Goal: Task Accomplishment & Management: Use online tool/utility

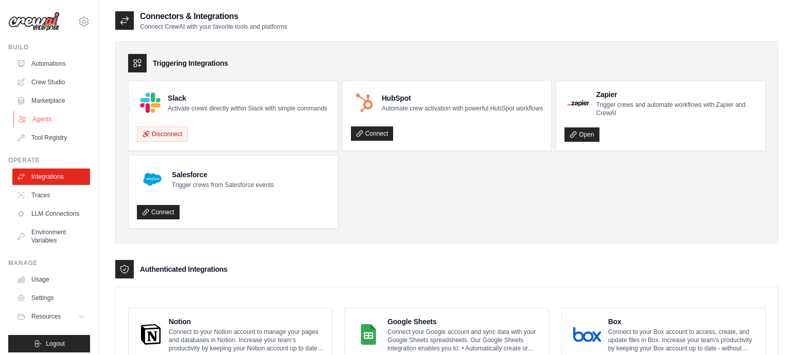
click at [46, 116] on link "Agents" at bounding box center [52, 119] width 78 height 16
click at [40, 68] on link "Automations" at bounding box center [52, 64] width 78 height 16
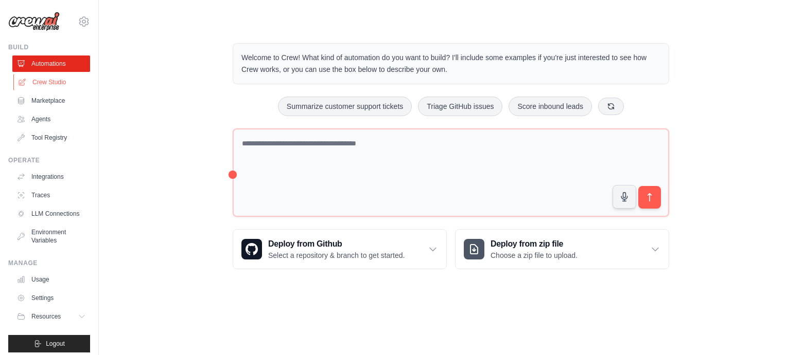
click at [43, 82] on link "Crew Studio" at bounding box center [52, 82] width 78 height 16
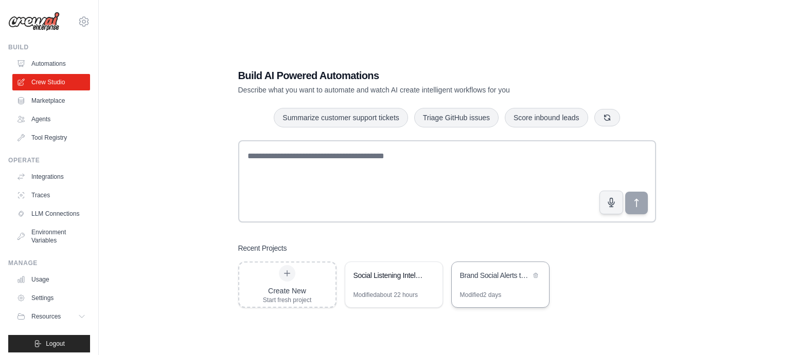
click at [491, 275] on div "Brand Social Alerts to Care & Product Slack Channels" at bounding box center [495, 276] width 70 height 10
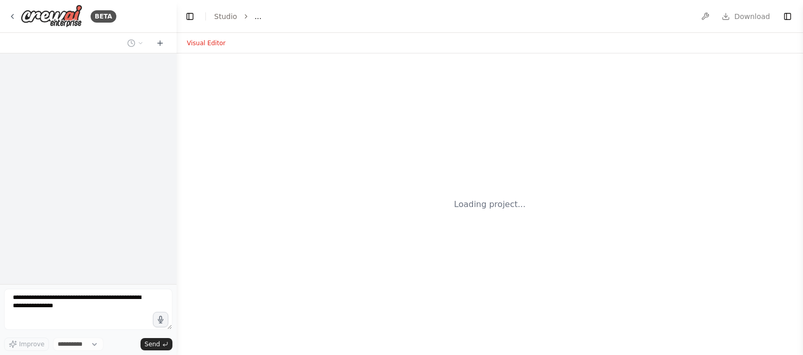
select select "****"
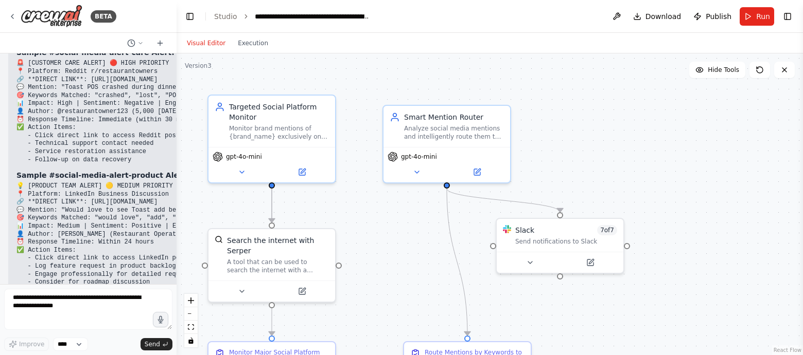
scroll to position [7839, 0]
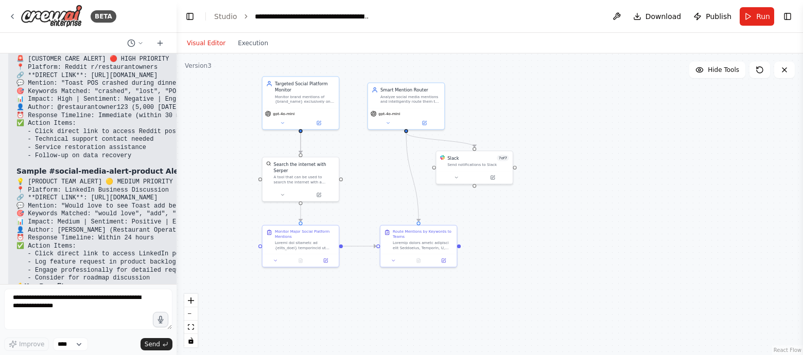
drag, startPoint x: 402, startPoint y: 219, endPoint x: 383, endPoint y: 152, distance: 69.5
click at [383, 152] on div ".deletable-edge-delete-btn { width: 20px; height: 20px; border: 0px solid #ffff…" at bounding box center [489, 205] width 626 height 302
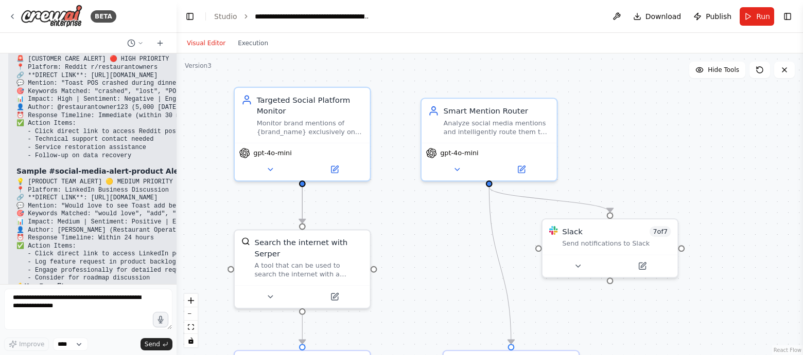
drag, startPoint x: 350, startPoint y: 151, endPoint x: 400, endPoint y: 222, distance: 86.8
click at [400, 222] on div ".deletable-edge-delete-btn { width: 20px; height: 20px; border: 0px solid #ffff…" at bounding box center [489, 205] width 626 height 302
click at [762, 13] on span "Run" at bounding box center [763, 16] width 14 height 10
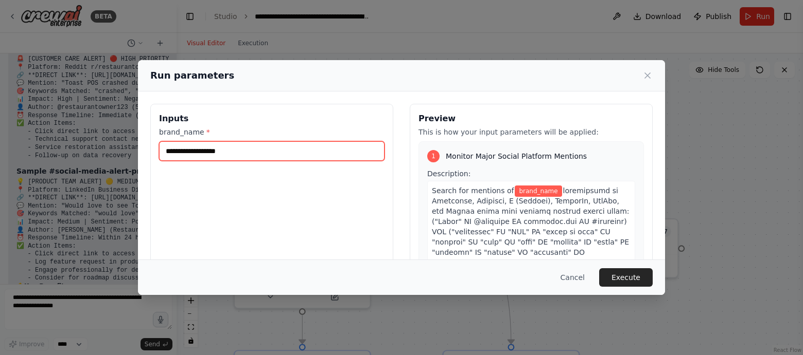
click at [290, 154] on input "brand_name *" at bounding box center [271, 151] width 225 height 20
type input "*****"
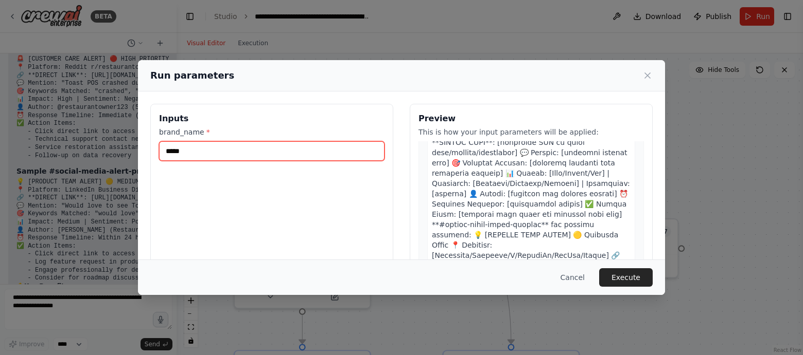
scroll to position [1062, 0]
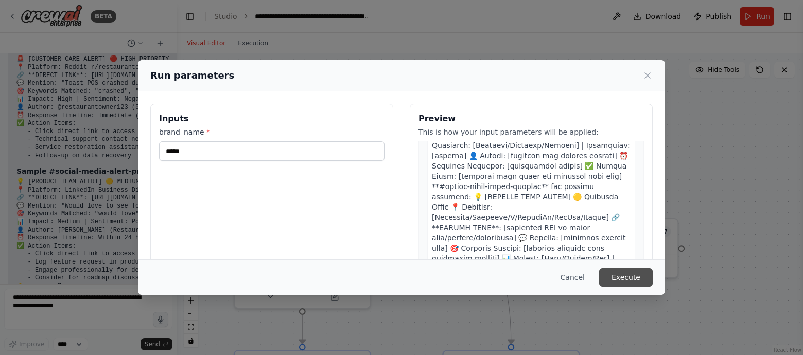
click at [627, 274] on button "Execute" at bounding box center [626, 278] width 54 height 19
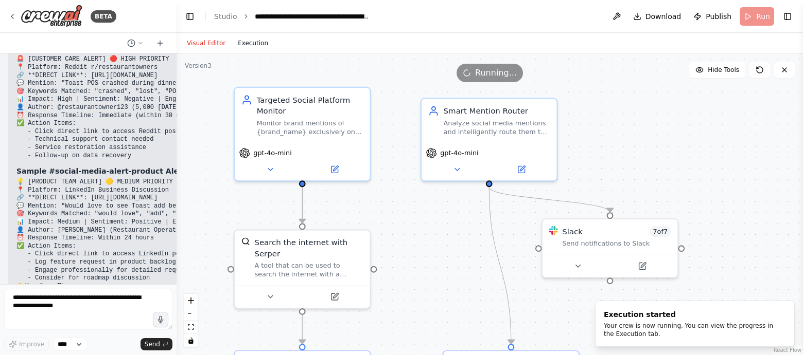
click at [247, 46] on button "Execution" at bounding box center [253, 43] width 43 height 12
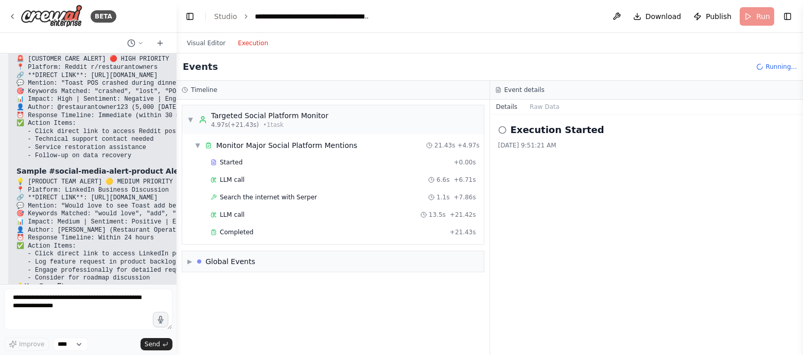
scroll to position [22, 0]
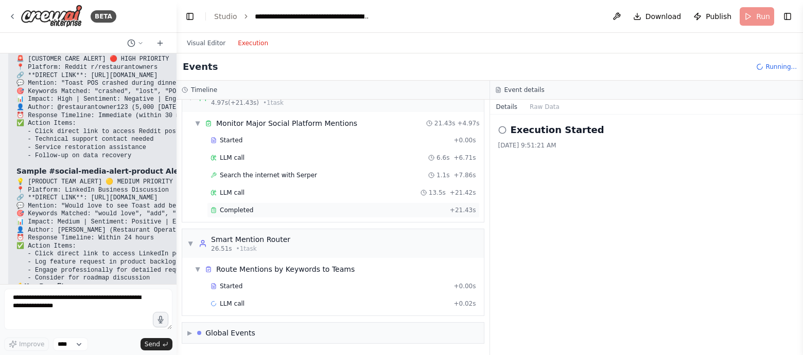
click at [237, 207] on span "Completed" at bounding box center [236, 210] width 33 height 8
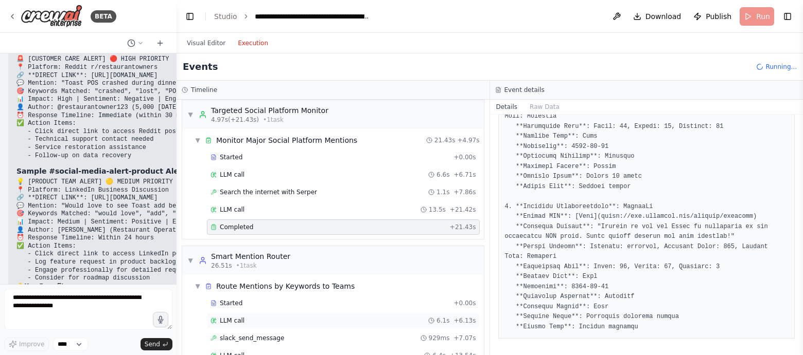
scroll to position [13, 0]
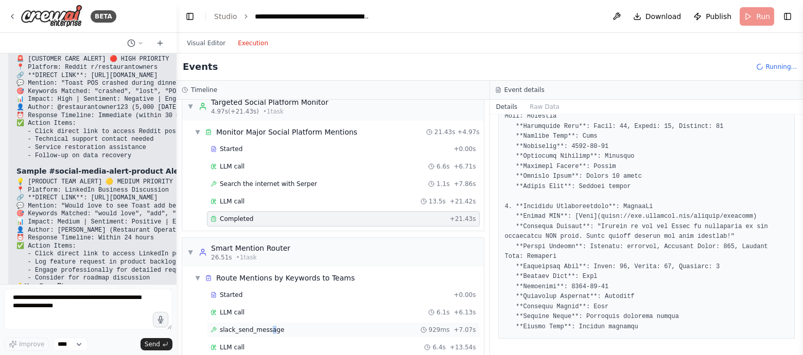
click at [273, 331] on span "slack_send_message" at bounding box center [252, 330] width 64 height 8
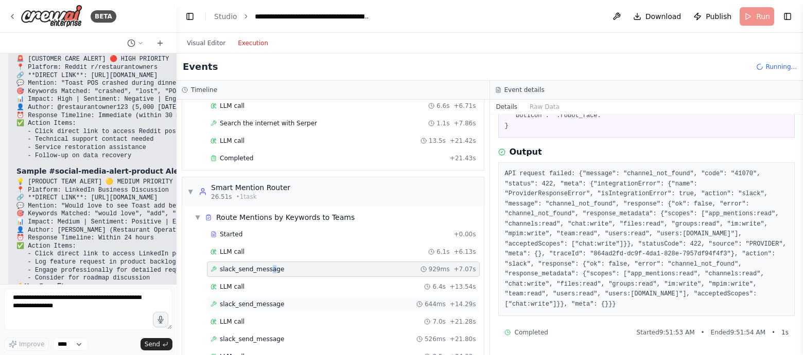
scroll to position [85, 0]
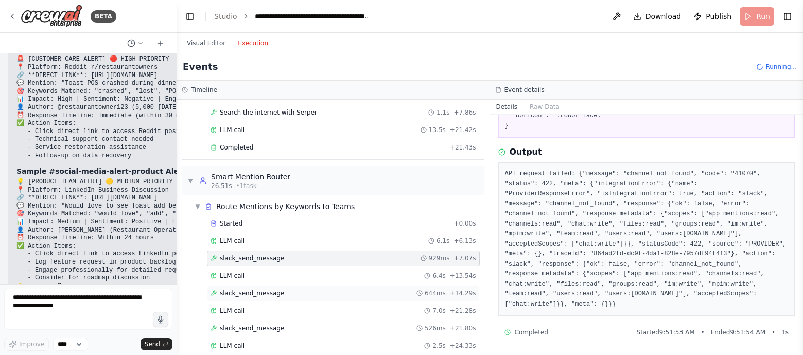
click at [269, 293] on span "slack_send_message" at bounding box center [252, 294] width 64 height 8
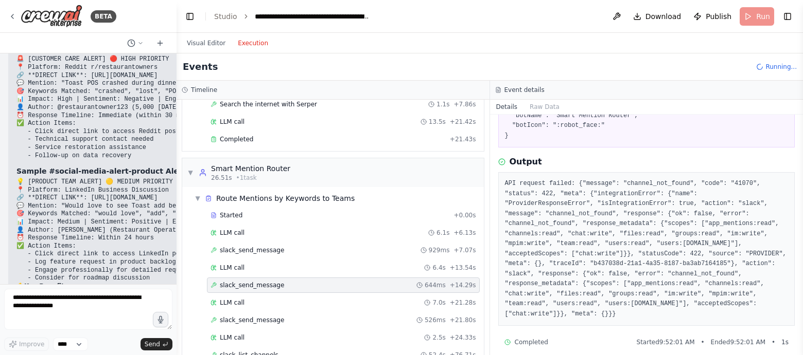
scroll to position [232, 0]
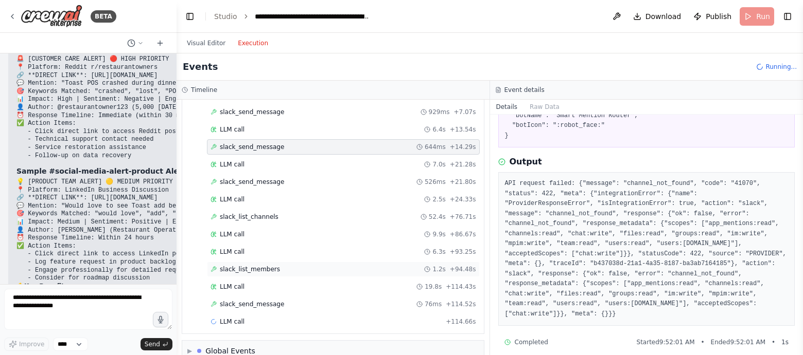
click at [267, 268] on span "slack_list_members" at bounding box center [250, 269] width 60 height 8
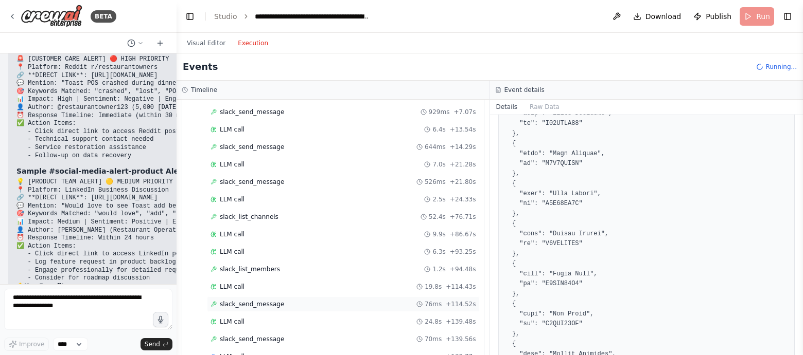
click at [276, 301] on span "slack_send_message" at bounding box center [252, 304] width 64 height 8
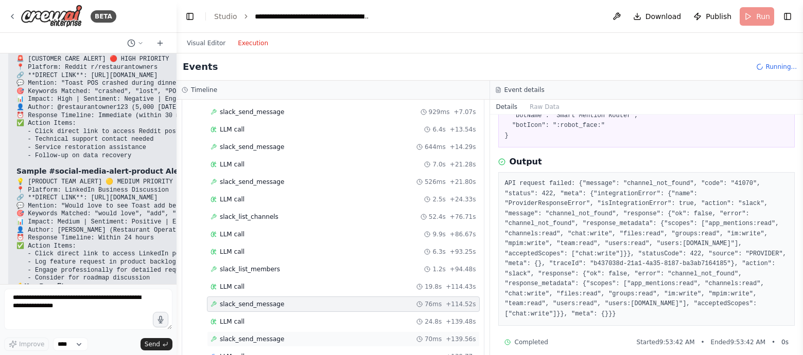
click at [268, 339] on span "slack_send_message" at bounding box center [252, 339] width 64 height 8
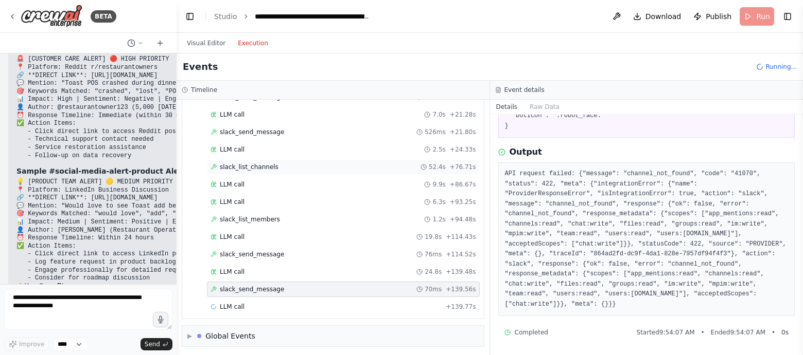
scroll to position [284, 0]
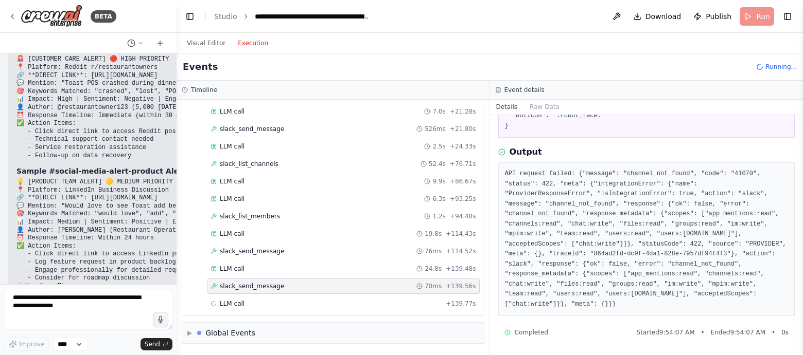
click at [252, 43] on button "Execution" at bounding box center [253, 43] width 43 height 12
click at [204, 42] on button "Visual Editor" at bounding box center [206, 43] width 51 height 12
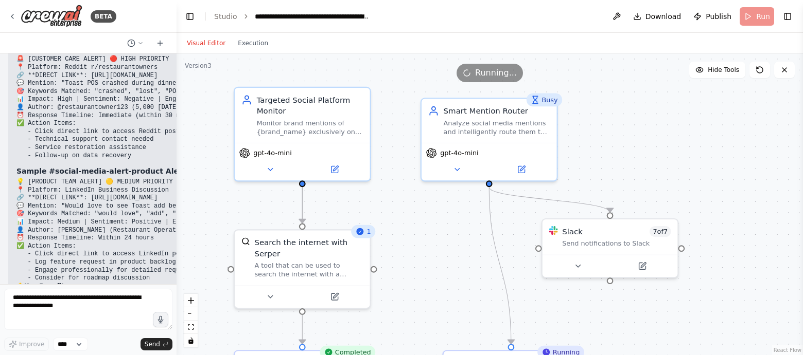
click at [542, 105] on div "Busy" at bounding box center [544, 100] width 36 height 13
click at [546, 88] on icon at bounding box center [549, 86] width 6 height 6
click at [533, 89] on button "Confirm" at bounding box center [519, 86] width 37 height 12
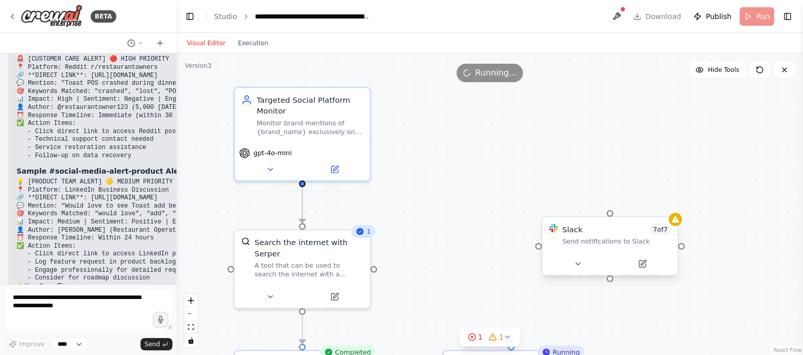
click at [644, 229] on div "Slack 7 of 7" at bounding box center [616, 229] width 109 height 11
click at [670, 206] on icon at bounding box center [669, 208] width 4 height 6
click at [639, 210] on button "Confirm" at bounding box center [640, 207] width 37 height 12
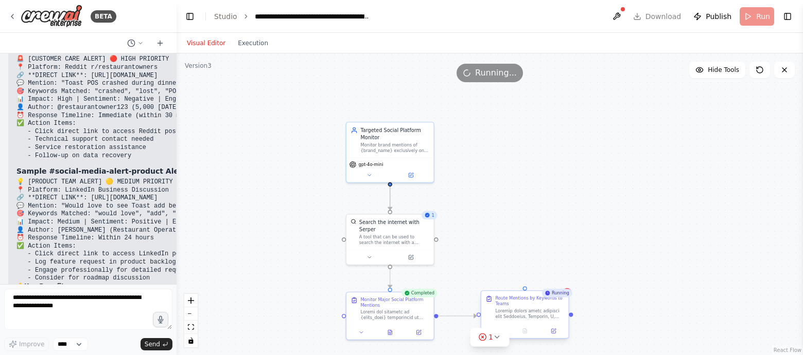
click at [538, 326] on div at bounding box center [524, 331] width 87 height 14
click at [561, 281] on icon at bounding box center [560, 282] width 4 height 6
click at [544, 281] on button "Confirm" at bounding box center [530, 282] width 37 height 12
click at [395, 312] on div at bounding box center [395, 313] width 69 height 11
click at [426, 282] on icon at bounding box center [425, 282] width 6 height 6
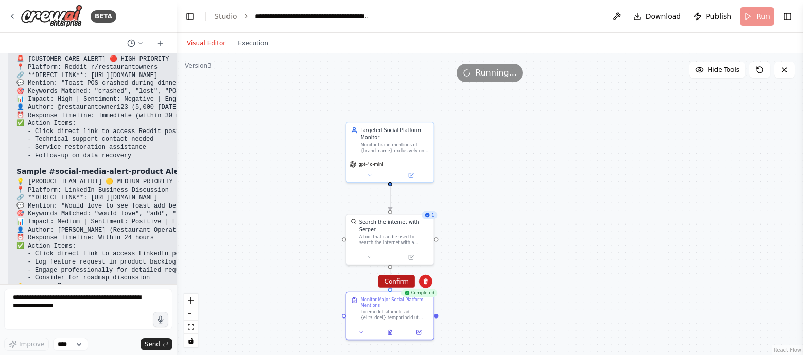
click at [393, 279] on button "Confirm" at bounding box center [396, 282] width 37 height 12
click at [405, 241] on div "A tool that can be used to search the internet with a search_query. Supports di…" at bounding box center [394, 238] width 70 height 11
click at [424, 204] on icon at bounding box center [425, 204] width 4 height 6
click at [427, 205] on icon at bounding box center [425, 203] width 6 height 6
click at [425, 200] on icon at bounding box center [425, 203] width 6 height 6
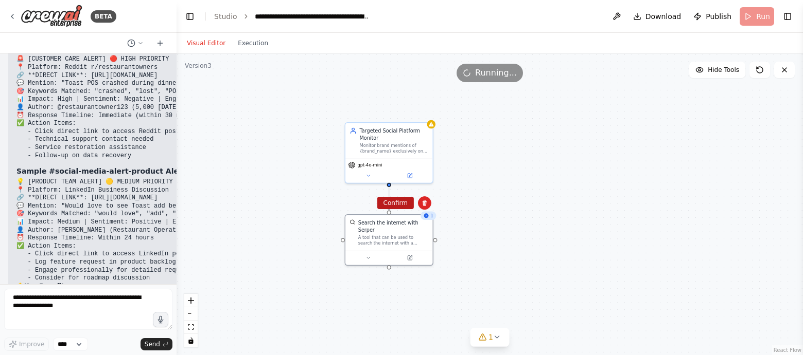
click at [402, 200] on button "Confirm" at bounding box center [395, 203] width 37 height 12
click at [407, 206] on button "Confirm" at bounding box center [395, 204] width 37 height 12
click at [414, 147] on div "Monitor brand mentions of {brand_name} exclusively on Instagram, Facebook, X (T…" at bounding box center [394, 148] width 69 height 11
click at [427, 114] on button at bounding box center [424, 111] width 13 height 13
click at [425, 113] on icon at bounding box center [424, 112] width 6 height 6
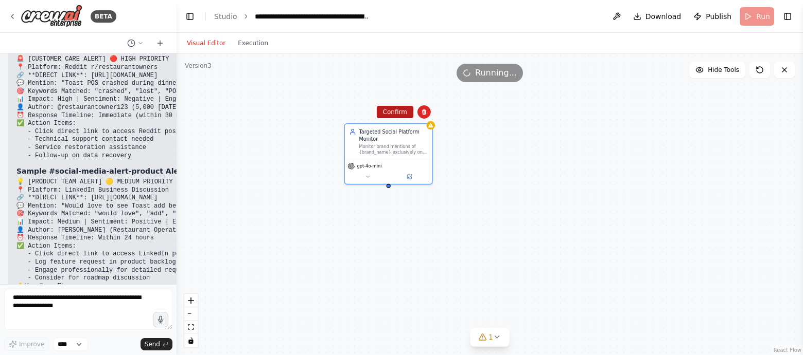
click at [398, 112] on button "Confirm" at bounding box center [395, 112] width 37 height 12
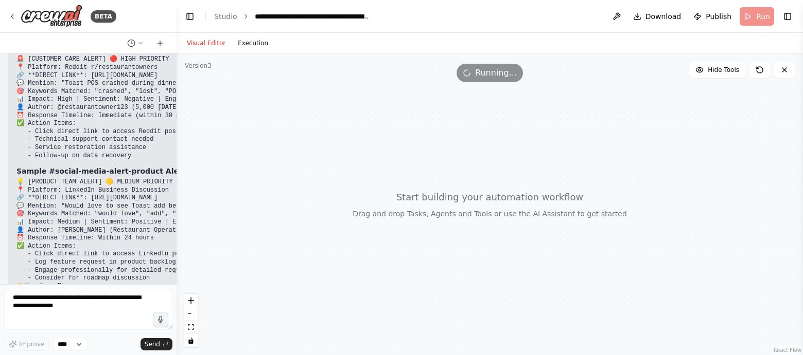
click at [255, 45] on button "Execution" at bounding box center [253, 43] width 43 height 12
click at [204, 41] on button "Visual Editor" at bounding box center [206, 43] width 51 height 12
click at [228, 19] on link "Studio" at bounding box center [225, 16] width 23 height 8
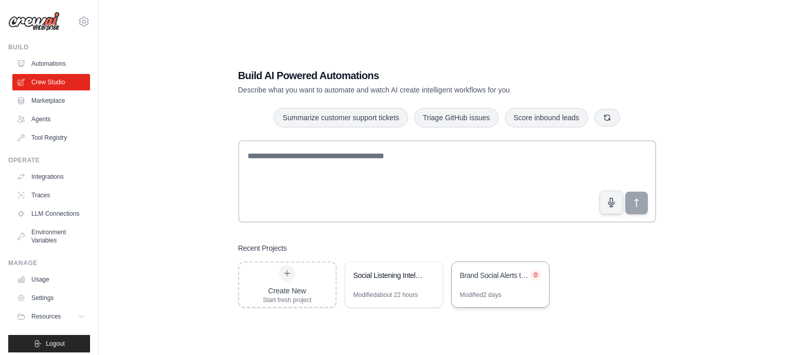
click at [537, 273] on icon at bounding box center [535, 275] width 4 height 5
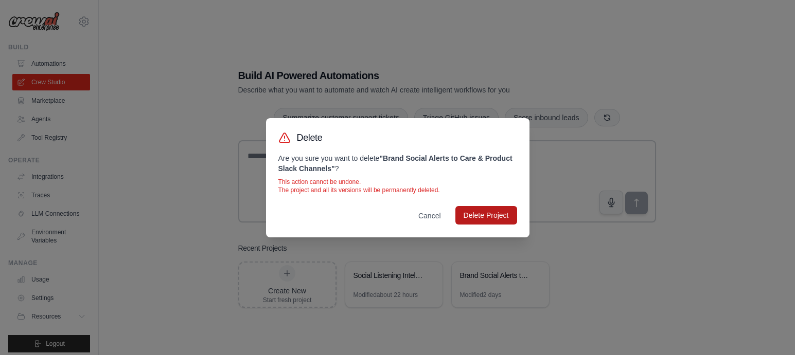
click at [480, 210] on button "Delete Project" at bounding box center [486, 215] width 62 height 19
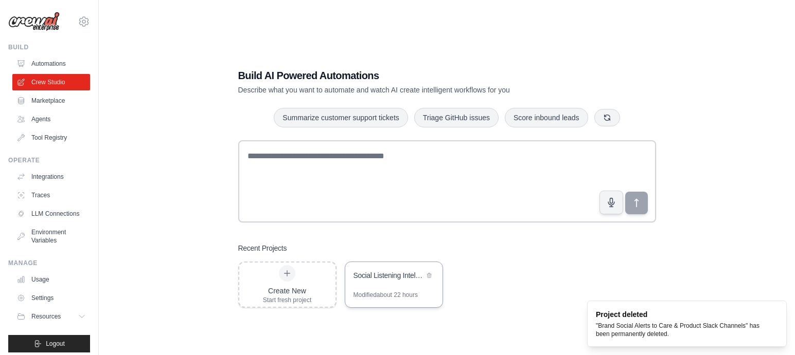
drag, startPoint x: 390, startPoint y: 281, endPoint x: 383, endPoint y: 282, distance: 6.8
click at [389, 282] on div "Social Listening Intelligence Platform" at bounding box center [388, 277] width 70 height 12
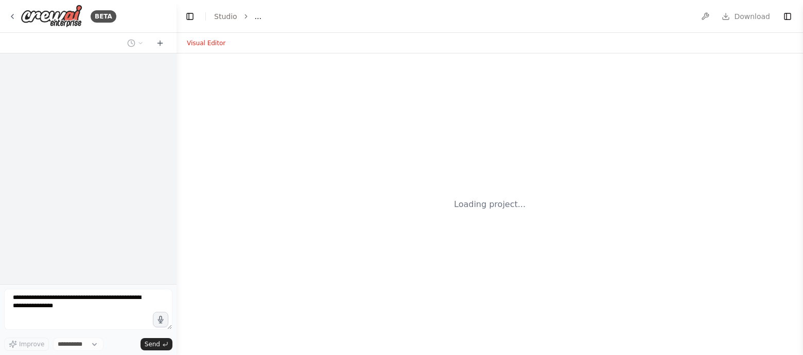
select select "****"
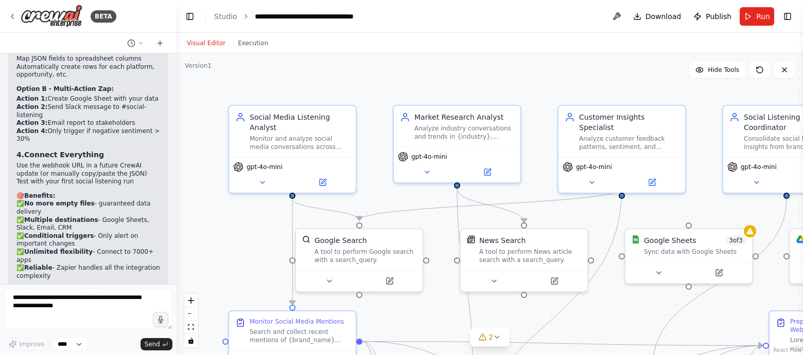
scroll to position [13771, 0]
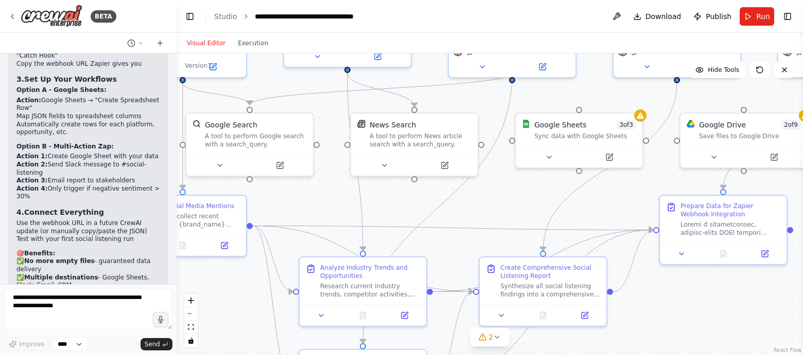
drag, startPoint x: 599, startPoint y: 314, endPoint x: 490, endPoint y: 199, distance: 159.4
click at [490, 199] on div ".deletable-edge-delete-btn { width: 20px; height: 20px; border: 0px solid #ffff…" at bounding box center [489, 205] width 626 height 302
click at [611, 119] on div "Google Sheets 3 of 3" at bounding box center [585, 123] width 102 height 10
click at [636, 105] on button at bounding box center [634, 101] width 13 height 13
click at [635, 102] on icon at bounding box center [634, 102] width 4 height 6
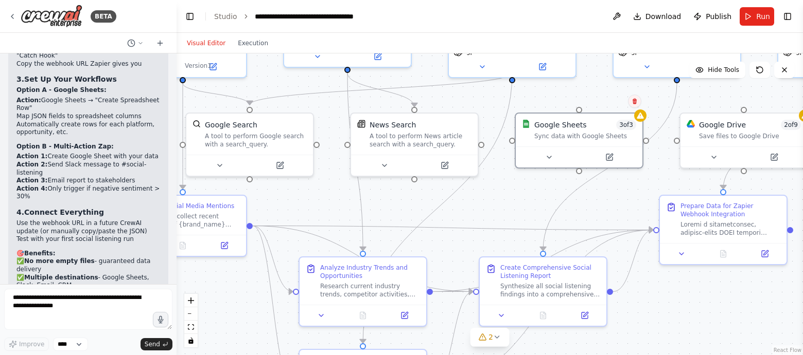
click at [637, 99] on icon at bounding box center [634, 101] width 6 height 6
click at [607, 98] on button "Confirm" at bounding box center [605, 101] width 37 height 12
click at [609, 104] on button "Confirm" at bounding box center [606, 102] width 37 height 12
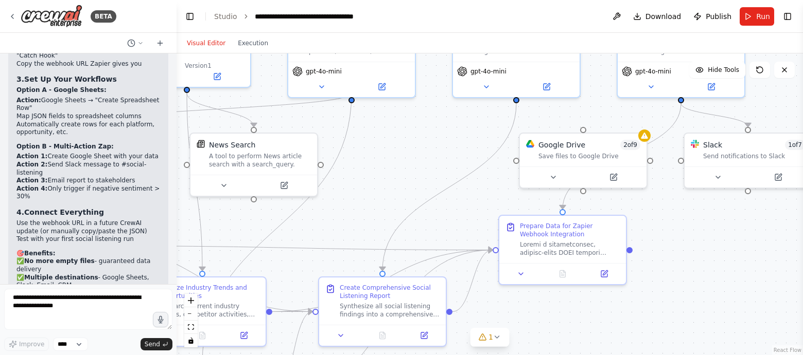
drag, startPoint x: 628, startPoint y: 183, endPoint x: 421, endPoint y: 199, distance: 207.4
click at [419, 201] on div ".deletable-edge-delete-btn { width: 20px; height: 20px; border: 0px solid #ffff…" at bounding box center [489, 205] width 626 height 302
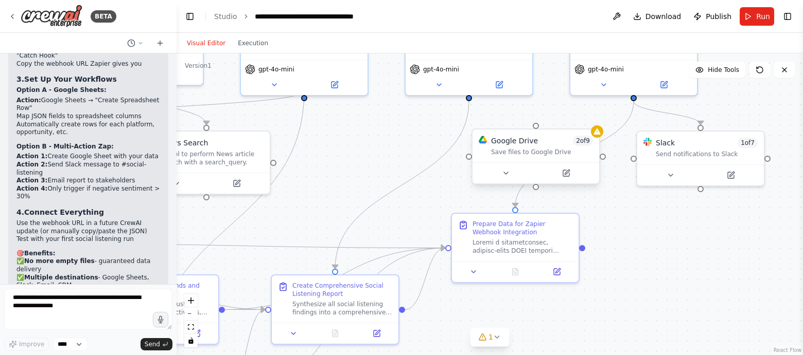
click at [562, 135] on div "Google Drive 2 of 9 Save files to Google Drive" at bounding box center [535, 146] width 127 height 33
click at [588, 121] on icon at bounding box center [591, 119] width 6 height 6
click at [564, 123] on button "Confirm" at bounding box center [562, 119] width 37 height 12
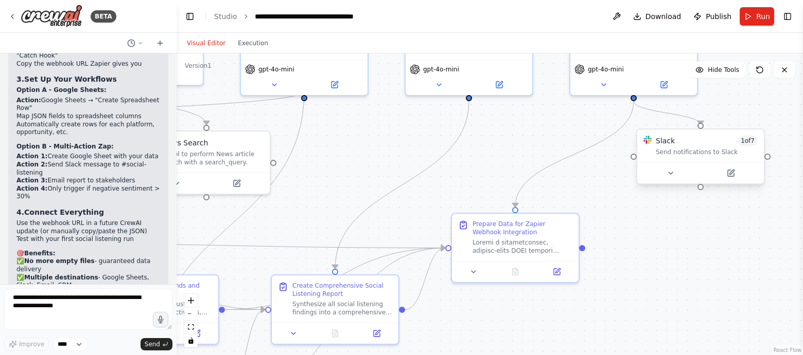
click at [725, 132] on div "Slack 1 of 7 Send notifications to Slack" at bounding box center [700, 146] width 127 height 33
click at [753, 120] on icon at bounding box center [756, 119] width 6 height 6
click at [732, 123] on button "Confirm" at bounding box center [726, 119] width 37 height 12
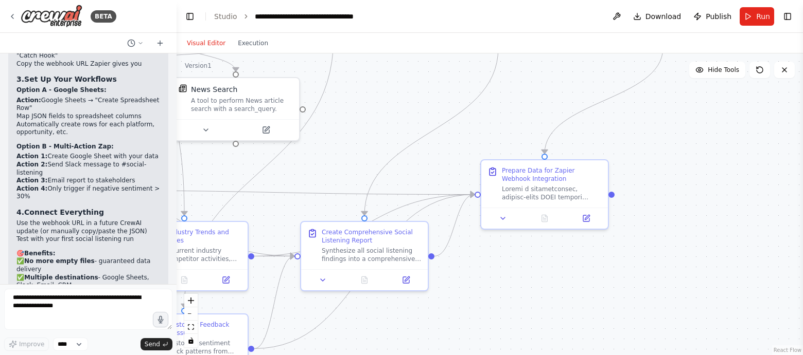
drag, startPoint x: 671, startPoint y: 206, endPoint x: 700, endPoint y: 152, distance: 61.0
click at [700, 152] on div ".deletable-edge-delete-btn { width: 20px; height: 20px; border: 0px solid #ffff…" at bounding box center [489, 205] width 626 height 302
click at [561, 194] on div at bounding box center [552, 191] width 100 height 16
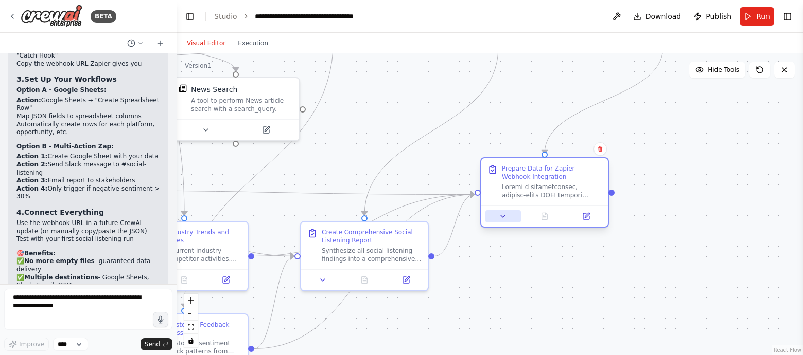
click at [504, 219] on icon at bounding box center [503, 216] width 8 height 8
click at [504, 218] on icon at bounding box center [508, 216] width 8 height 8
click at [504, 217] on icon at bounding box center [508, 216] width 8 height 8
click at [499, 289] on div ".deletable-edge-delete-btn { width: 20px; height: 20px; border: 0px solid #ffff…" at bounding box center [489, 205] width 626 height 302
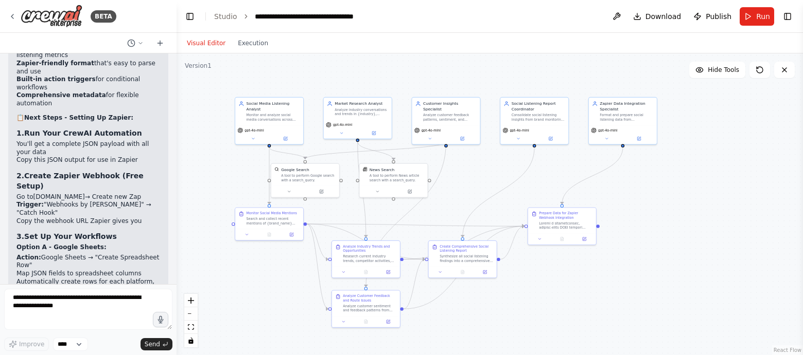
scroll to position [13623, 0]
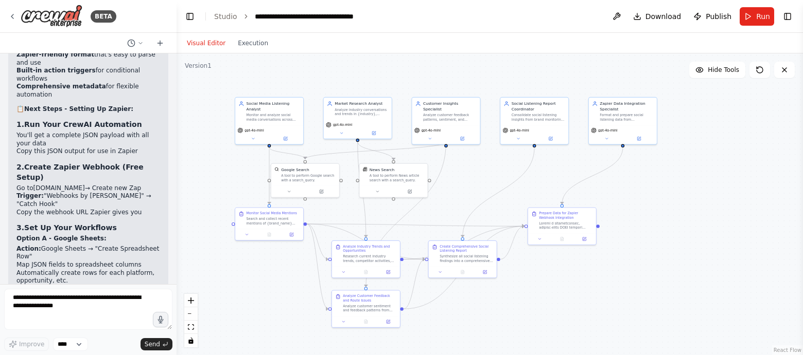
drag, startPoint x: 17, startPoint y: 190, endPoint x: 35, endPoint y: 240, distance: 53.2
click at [35, 240] on div "Perfect! ✅ I've completely redesigned your automation for Zapier integration. 🚀…" at bounding box center [88, 225] width 144 height 583
copy div "Option B - Multi-Action Zap: Action 1: Create Google Sheet with your data Actio…"
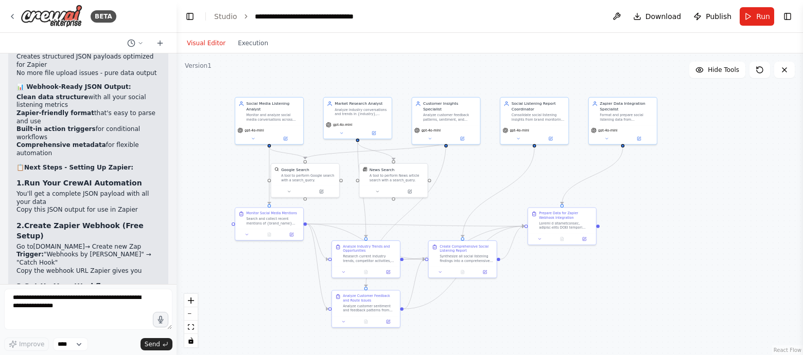
scroll to position [13566, 0]
click at [760, 14] on span "Run" at bounding box center [763, 16] width 14 height 10
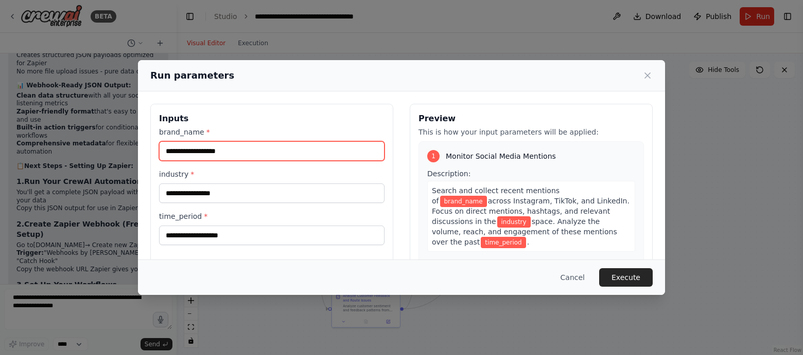
click at [323, 151] on input "brand_name *" at bounding box center [271, 151] width 225 height 20
type input "*****"
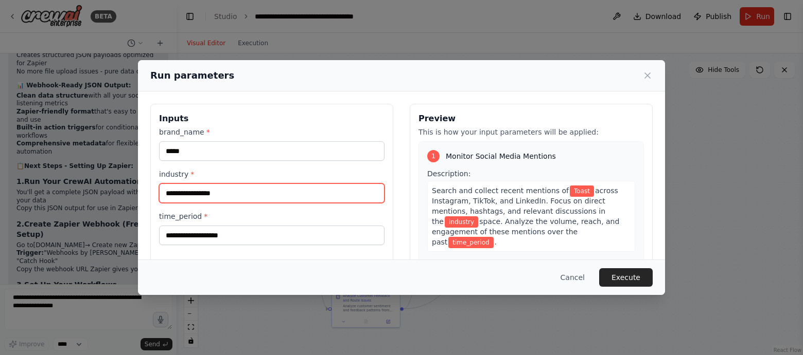
click at [213, 189] on input "industry *" at bounding box center [271, 194] width 225 height 20
type input "**********"
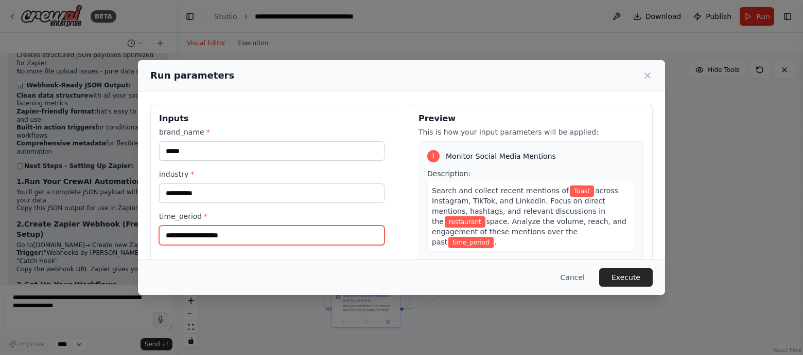
click at [221, 231] on input "time_period *" at bounding box center [271, 236] width 225 height 20
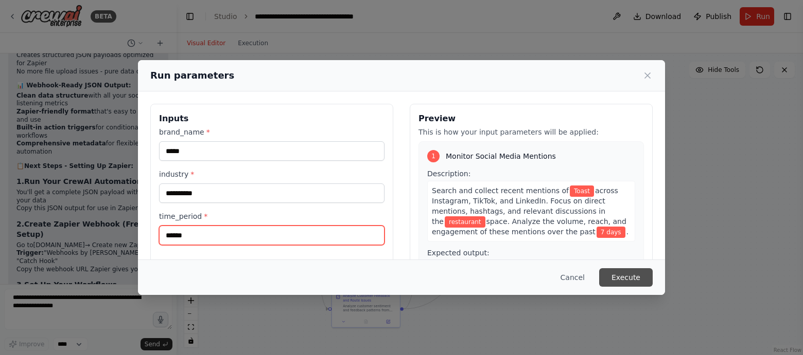
type input "******"
click at [622, 277] on button "Execute" at bounding box center [626, 278] width 54 height 19
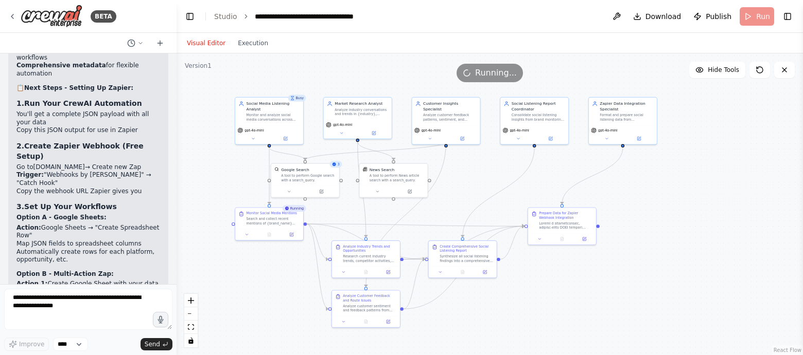
scroll to position [13653, 0]
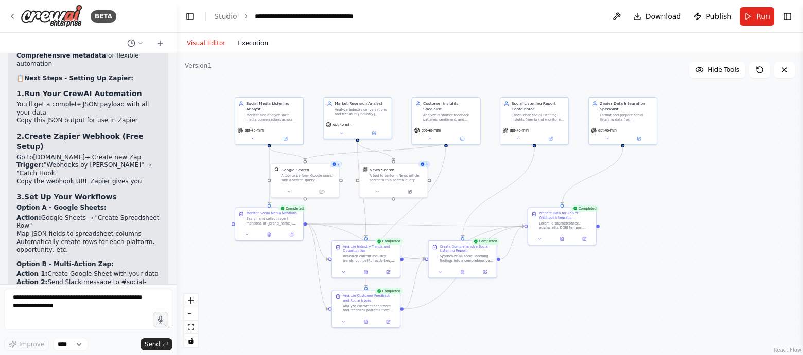
click at [247, 40] on button "Execution" at bounding box center [253, 43] width 43 height 12
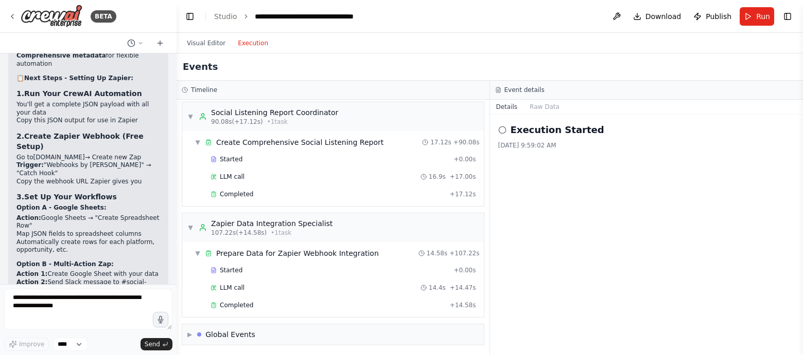
scroll to position [618, 0]
click at [255, 302] on div "Completed" at bounding box center [327, 304] width 235 height 8
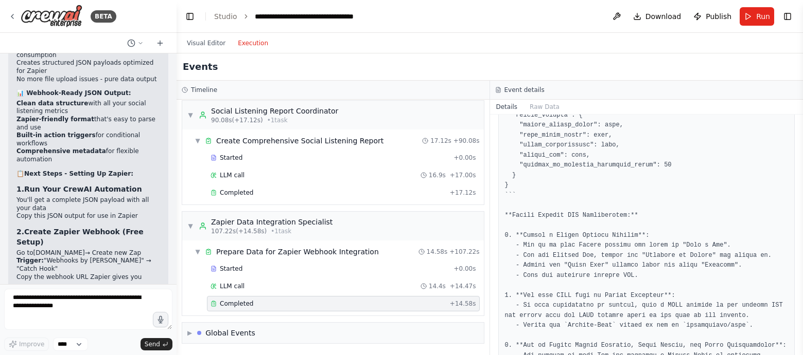
scroll to position [1012, 0]
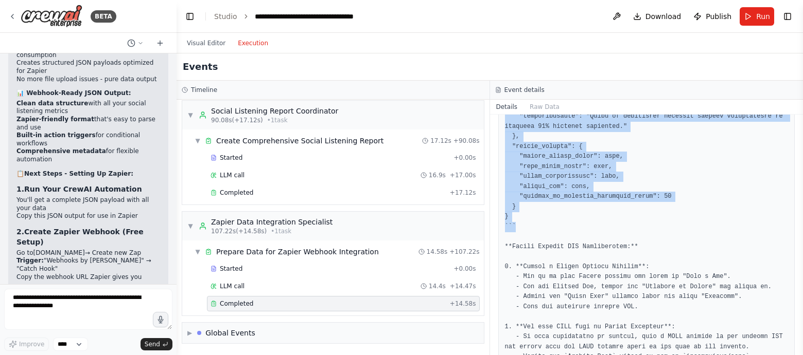
drag, startPoint x: 503, startPoint y: 183, endPoint x: 565, endPoint y: 226, distance: 75.9
copy pre "```json { "timestamp": "[DATE]T10:00:00Z", "brand_name": "Toast", "analysis_per…"
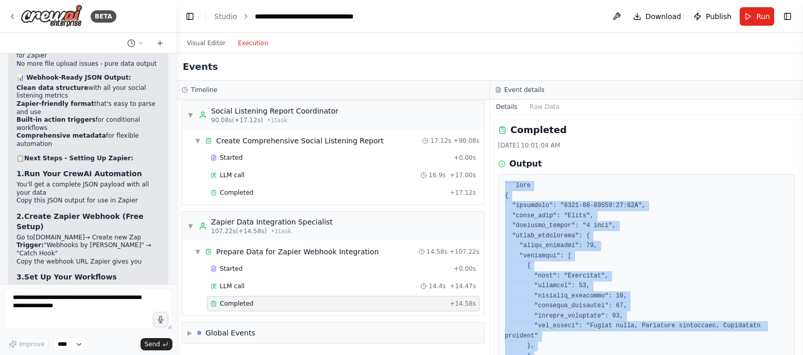
scroll to position [13574, 0]
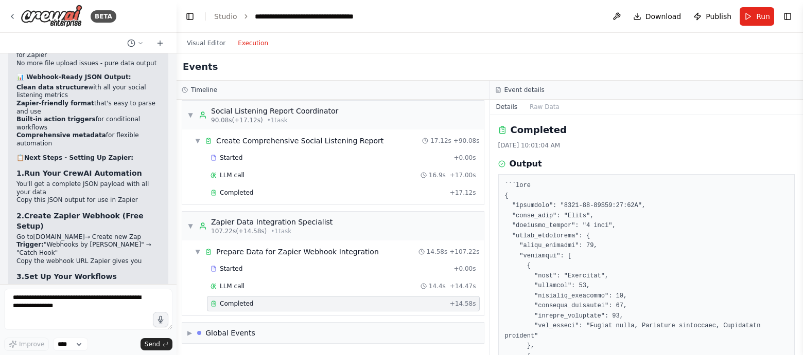
drag, startPoint x: 69, startPoint y: 228, endPoint x: 13, endPoint y: 188, distance: 68.2
click at [13, 188] on div "Perfect! ✅ I've completely redesigned your automation for Zapier integration. 🚀…" at bounding box center [88, 279] width 160 height 601
copy ul "Action: Google Sheets → "Create Spreadsheet Row" Map JSON fields to spreadsheet…"
click at [545, 105] on button "Raw Data" at bounding box center [544, 107] width 42 height 14
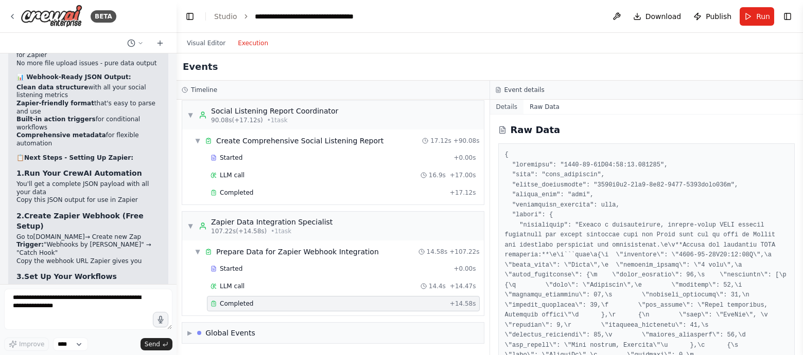
click at [508, 109] on button "Details" at bounding box center [507, 107] width 34 height 14
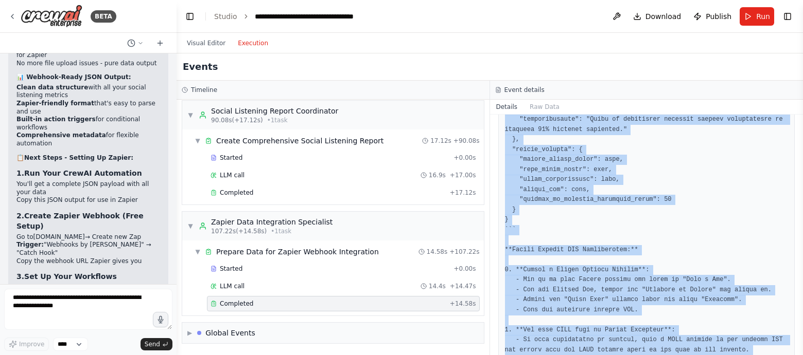
scroll to position [1048, 0]
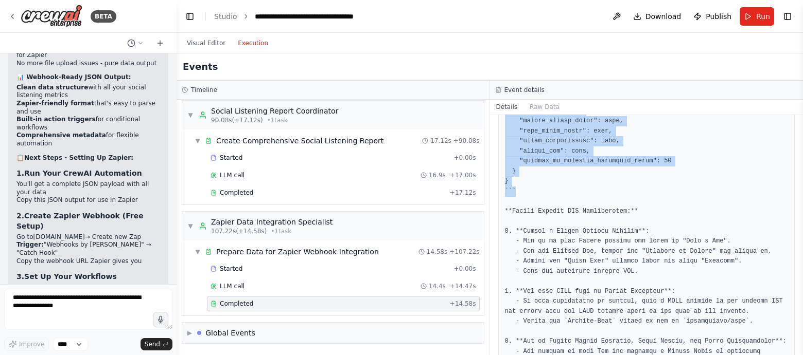
drag, startPoint x: 503, startPoint y: 184, endPoint x: 563, endPoint y: 195, distance: 60.7
copy pre "```json { "timestamp": "[DATE]T10:00:00Z", "brand_name": "Toast", "analysis_per…"
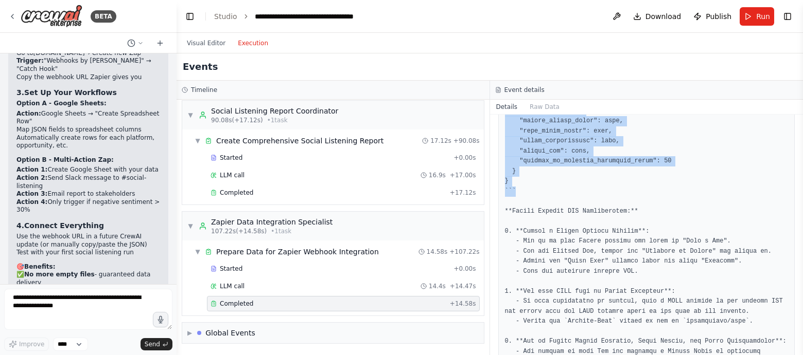
scroll to position [13771, 0]
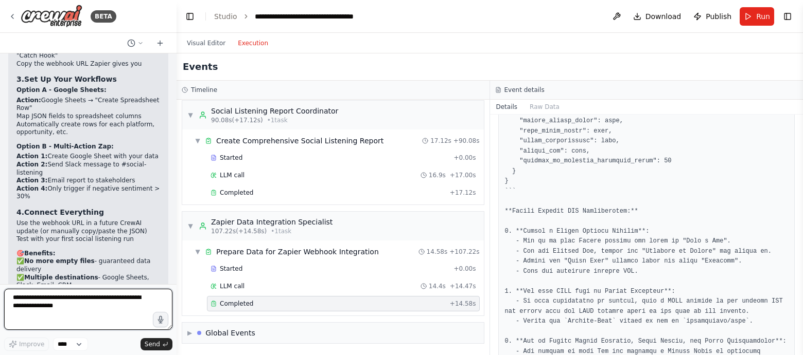
click at [74, 314] on textarea at bounding box center [88, 309] width 168 height 41
paste textarea "**********"
type textarea "**********"
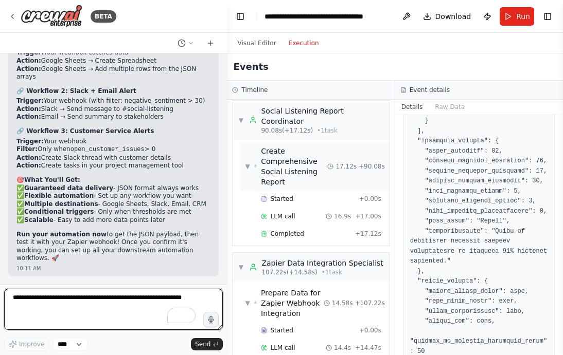
scroll to position [11954, 0]
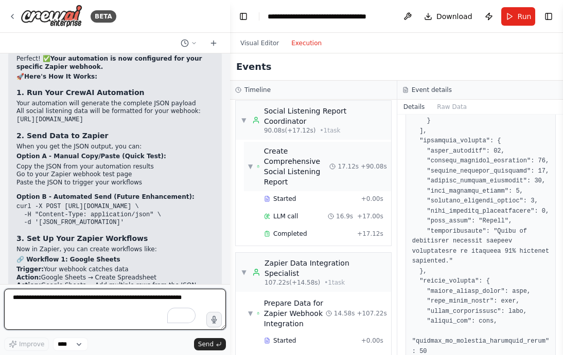
drag, startPoint x: 173, startPoint y: 182, endPoint x: 260, endPoint y: 178, distance: 87.0
click at [260, 178] on div "BETA Hello! I'm the CrewAI assistant. What kind of automation do you want to bu…" at bounding box center [281, 177] width 563 height 355
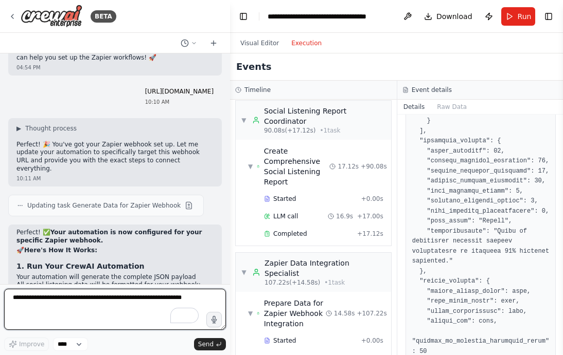
scroll to position [11781, 0]
